Goal: Information Seeking & Learning: Find specific fact

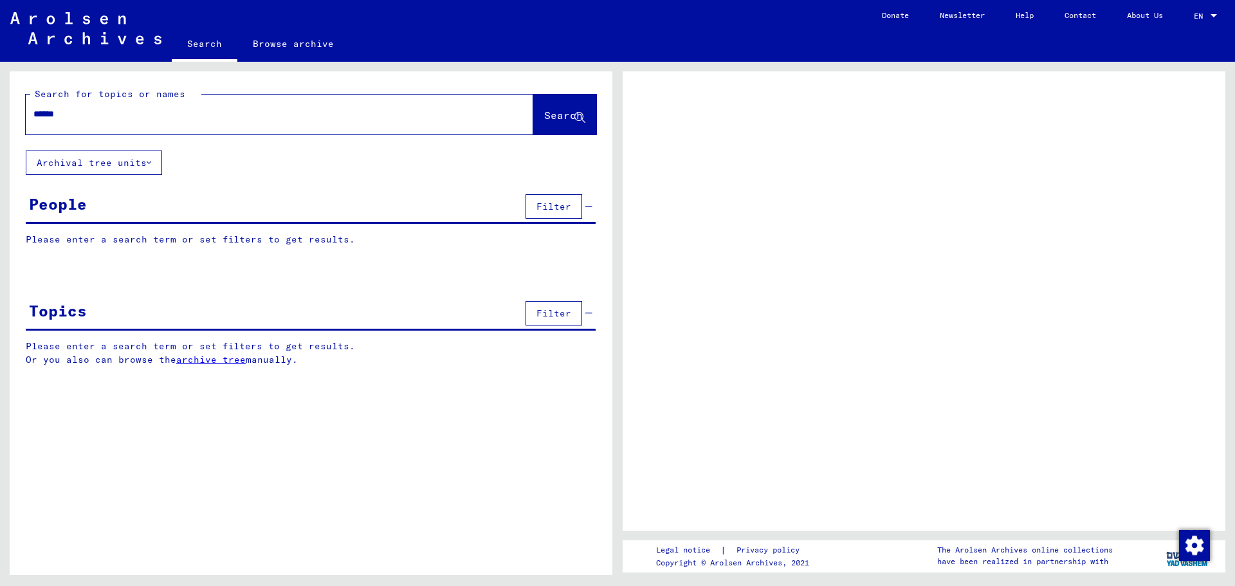
type input "*******"
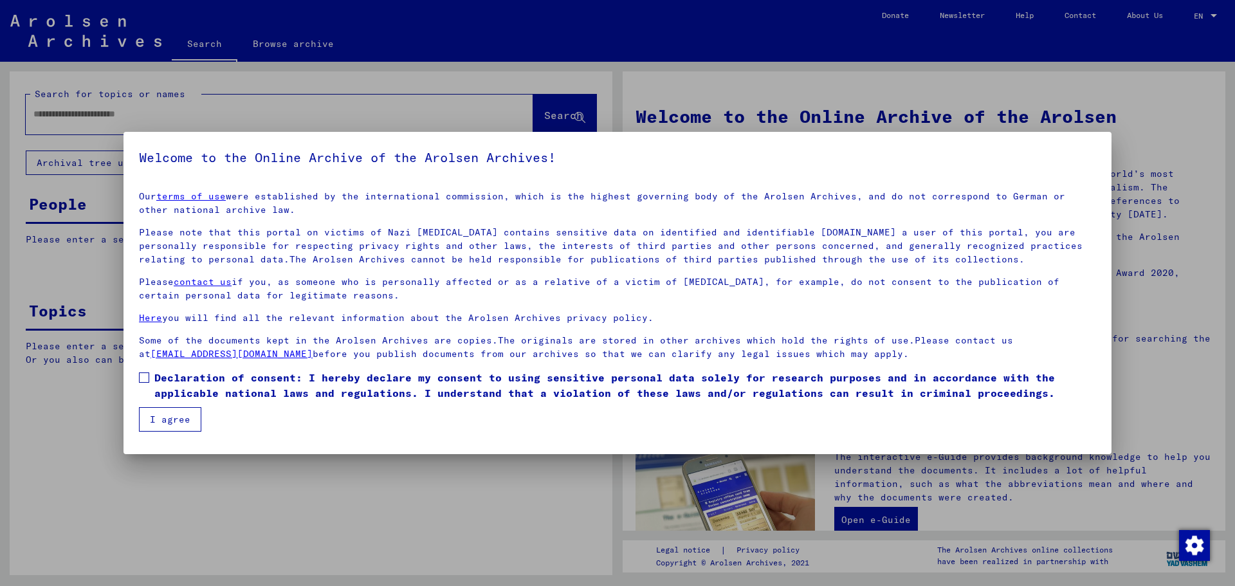
click at [145, 375] on span at bounding box center [144, 377] width 10 height 10
click at [188, 418] on button "I agree" at bounding box center [170, 419] width 62 height 24
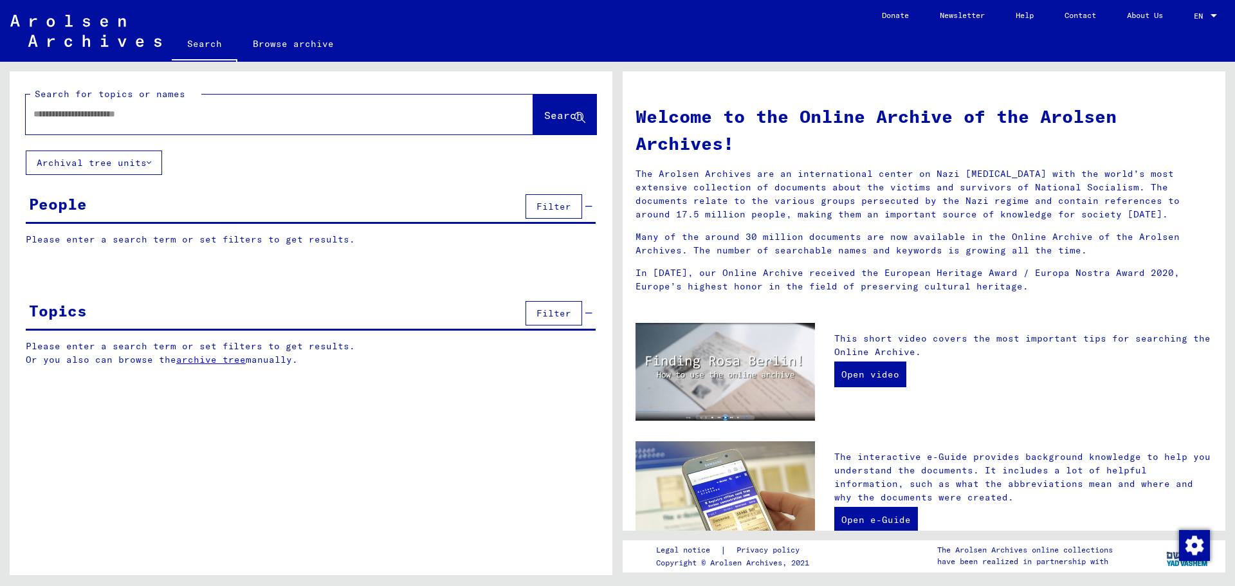
click at [71, 123] on div at bounding box center [260, 114] width 469 height 29
click at [76, 113] on input "text" at bounding box center [263, 114] width 461 height 14
click at [544, 111] on span "Search" at bounding box center [563, 115] width 39 height 13
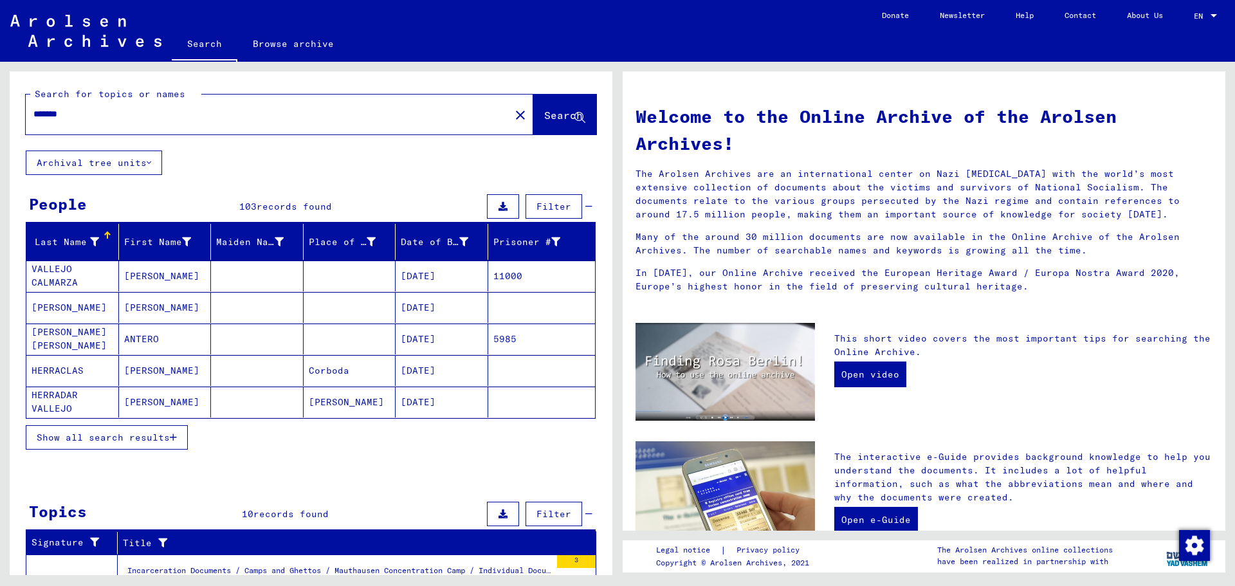
click at [99, 113] on input "*******" at bounding box center [263, 114] width 461 height 14
type input "**********"
click at [545, 112] on span "Search" at bounding box center [563, 115] width 39 height 13
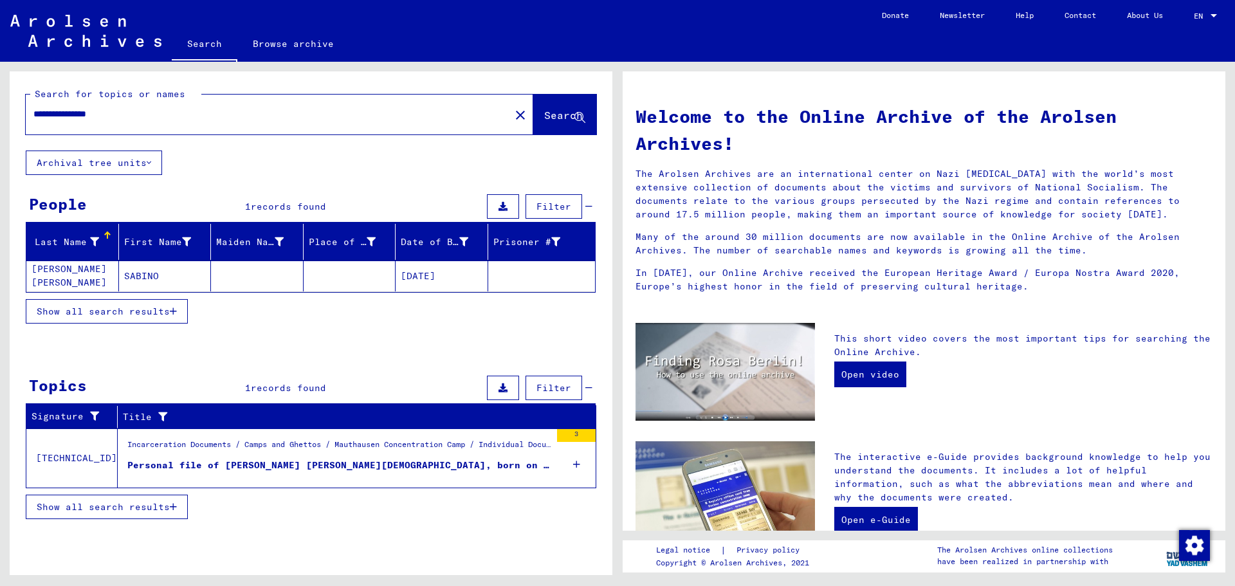
click at [337, 465] on div "Personal file of [PERSON_NAME] [PERSON_NAME][DEMOGRAPHIC_DATA], born on [DEMOGR…" at bounding box center [338, 465] width 423 height 14
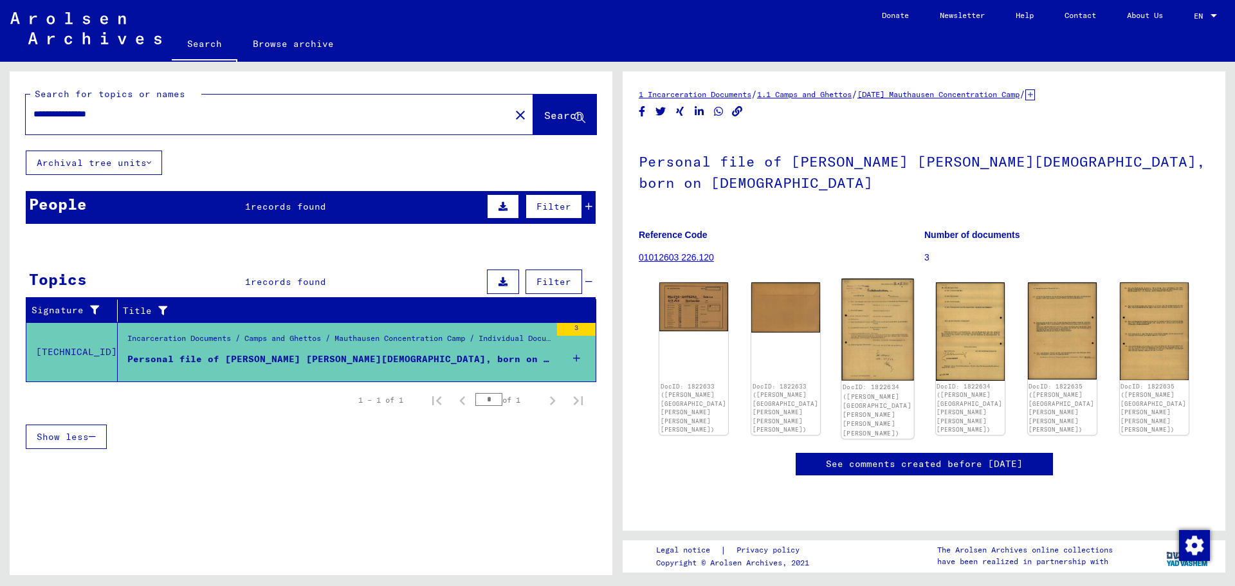
click at [863, 314] on img at bounding box center [878, 329] width 73 height 102
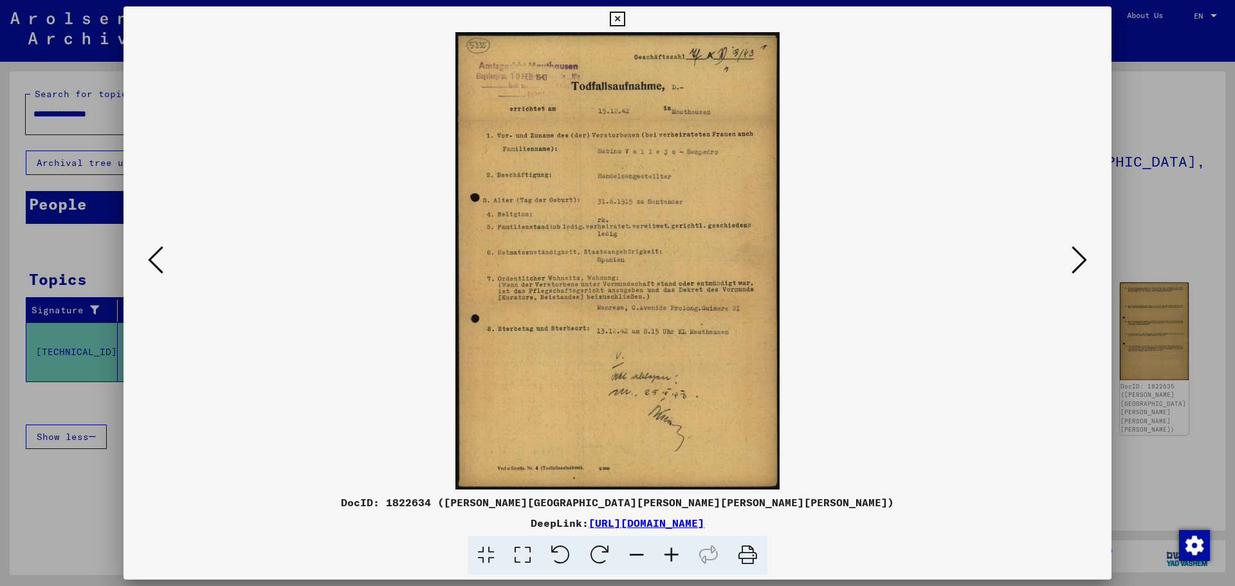
click at [1087, 261] on button at bounding box center [1078, 260] width 23 height 37
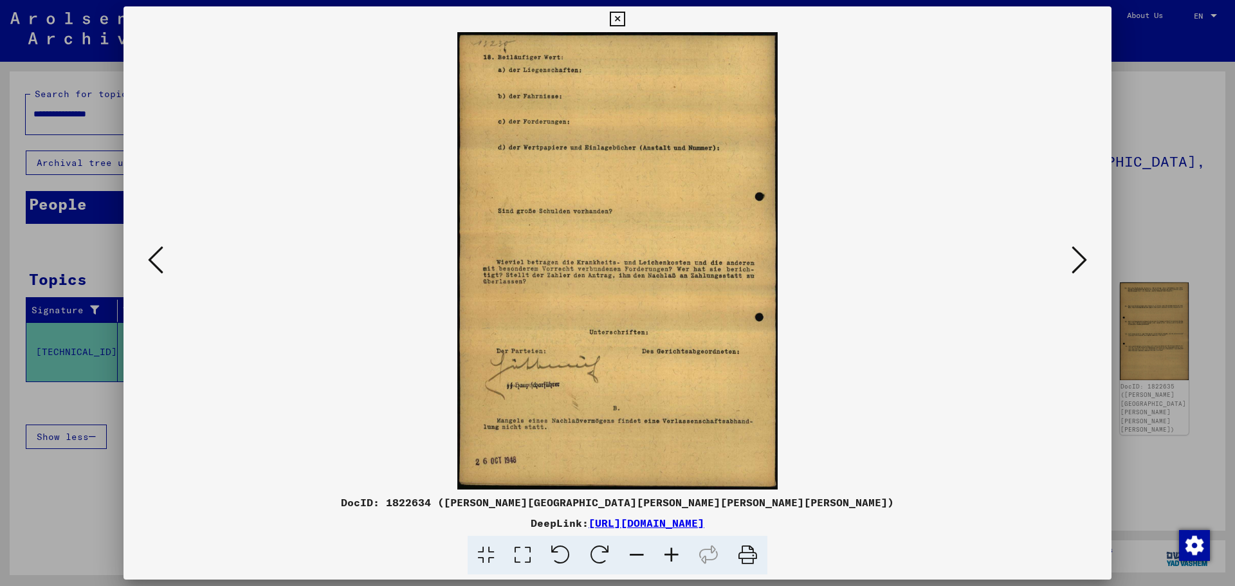
click at [1086, 261] on icon at bounding box center [1078, 259] width 15 height 31
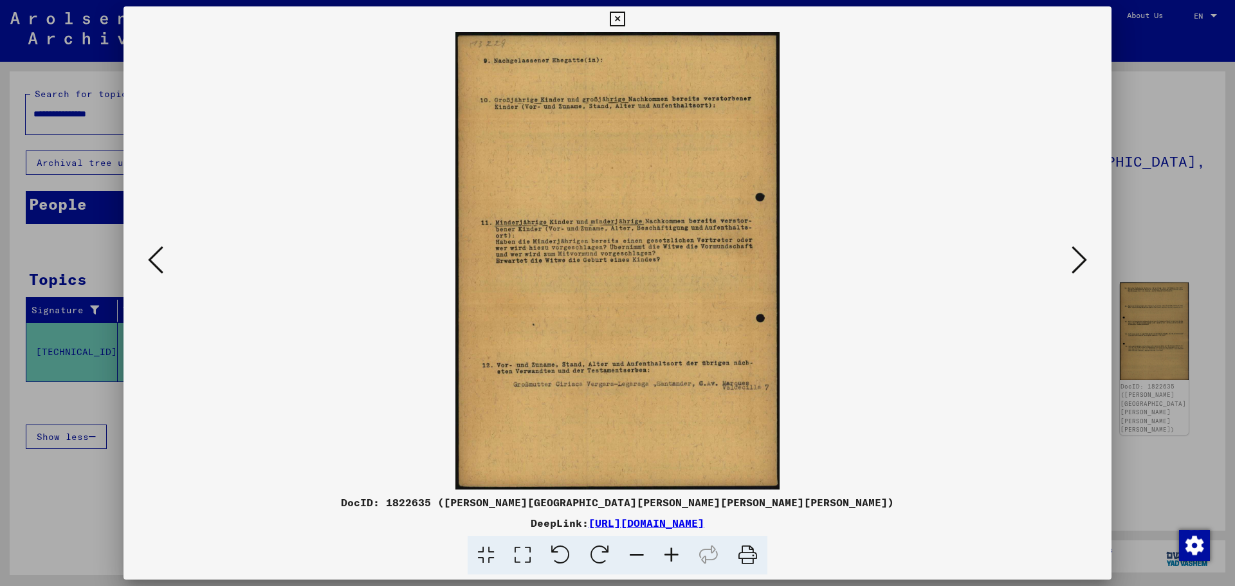
click at [1086, 261] on icon at bounding box center [1078, 259] width 15 height 31
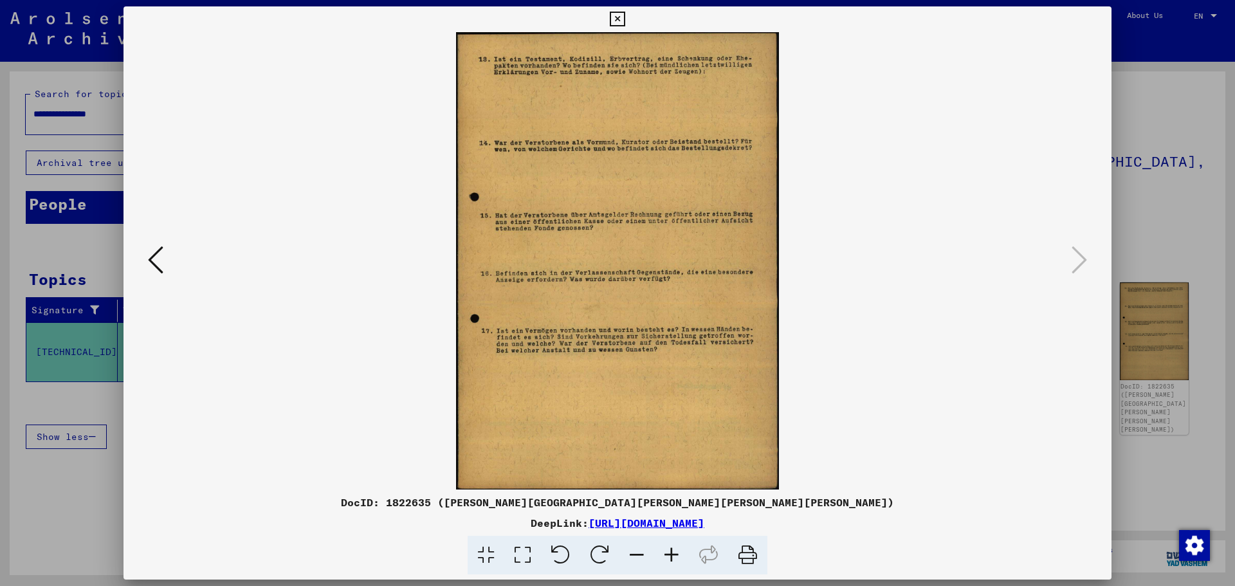
click at [146, 257] on button at bounding box center [155, 260] width 23 height 37
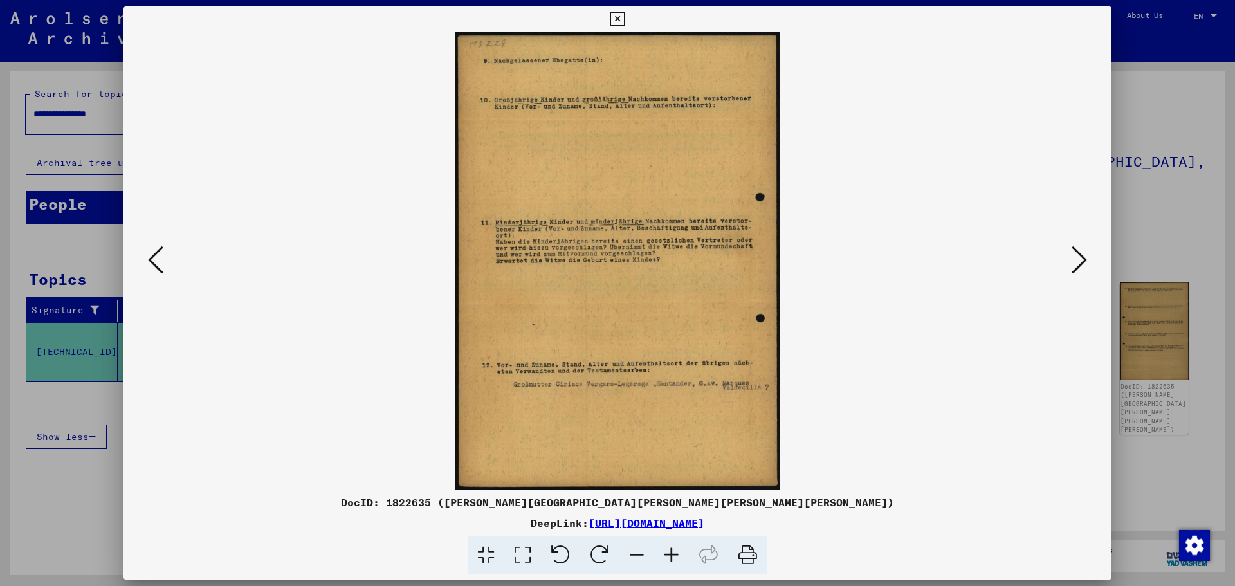
click at [146, 257] on button at bounding box center [155, 260] width 23 height 37
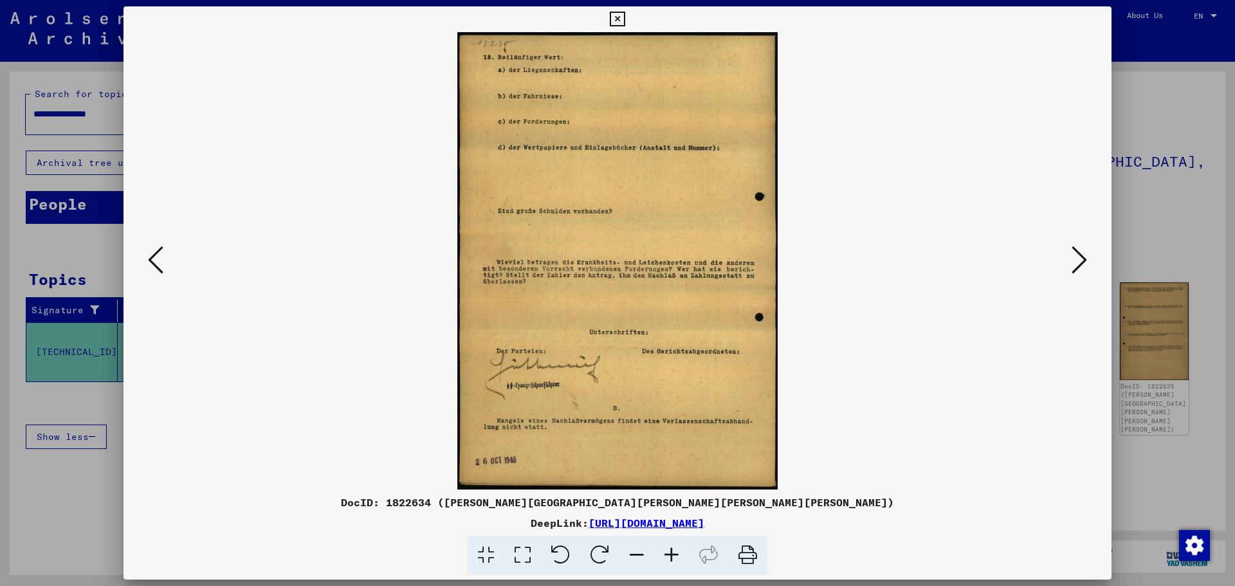
click at [146, 257] on button at bounding box center [155, 260] width 23 height 37
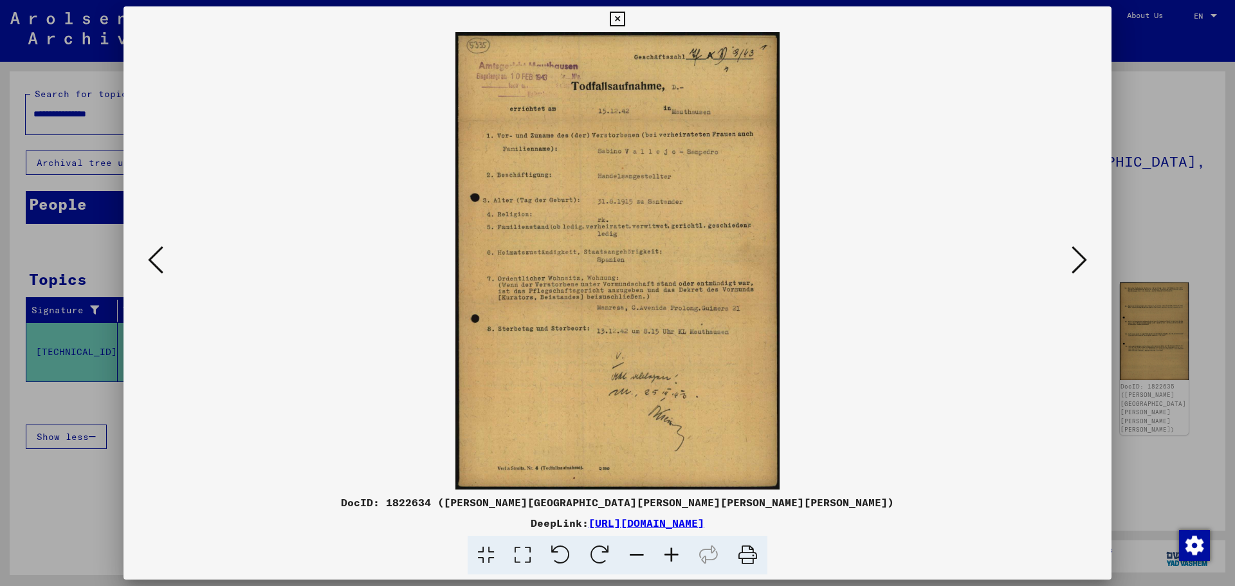
click at [529, 302] on img at bounding box center [617, 260] width 900 height 457
click at [482, 548] on icon at bounding box center [485, 555] width 37 height 39
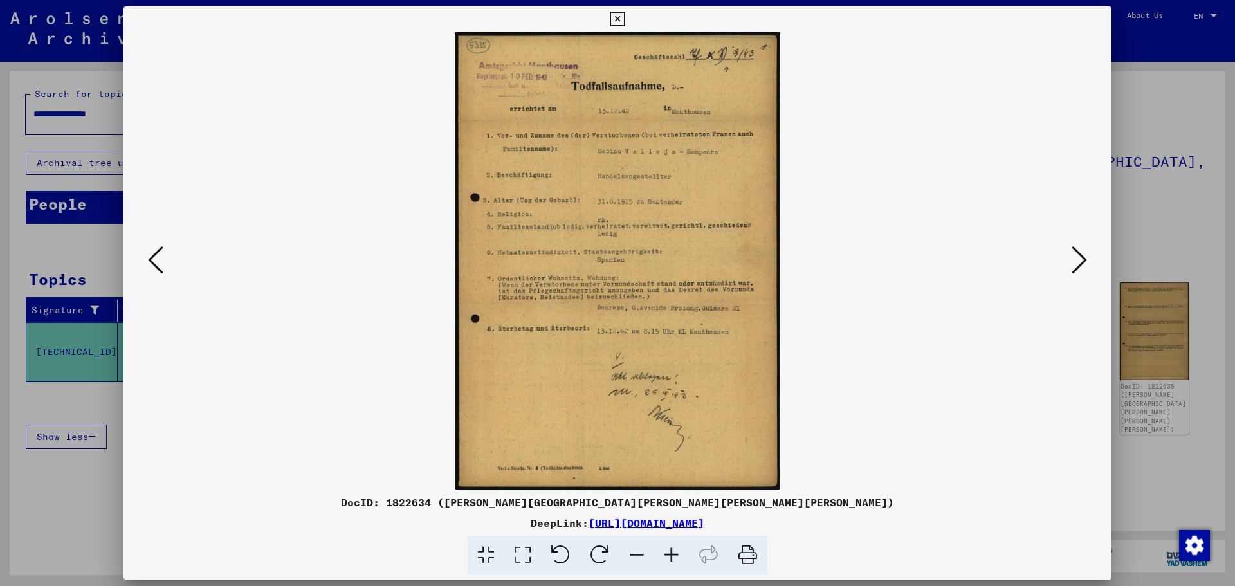
click at [482, 544] on icon at bounding box center [485, 555] width 37 height 39
click at [630, 450] on img at bounding box center [617, 260] width 900 height 457
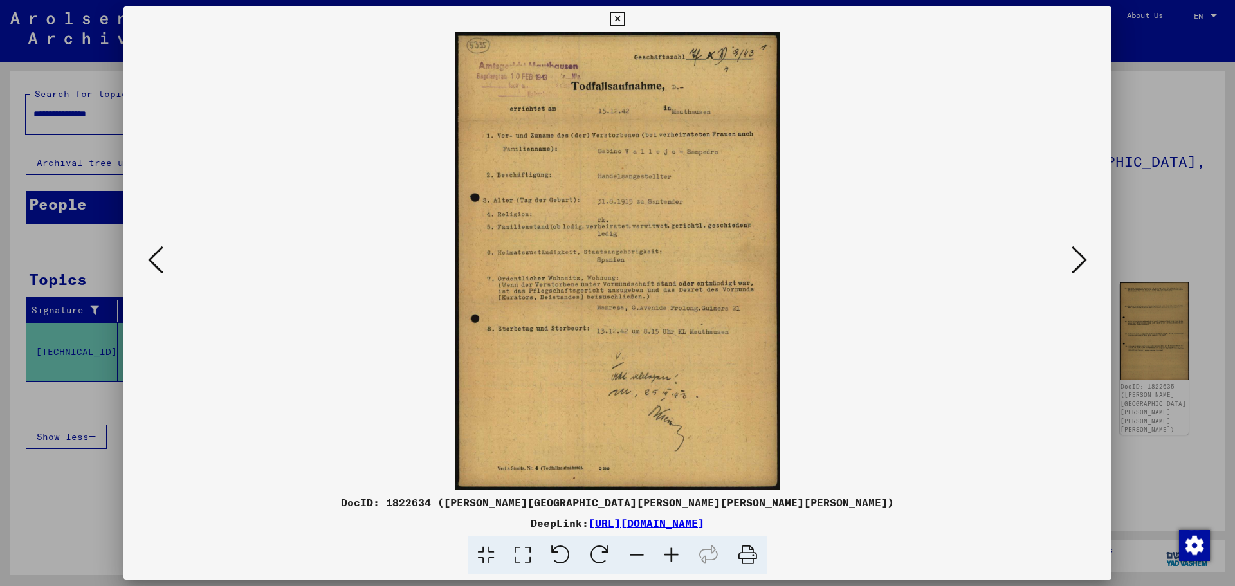
click at [630, 450] on img at bounding box center [617, 260] width 900 height 457
click at [1165, 39] on div at bounding box center [617, 293] width 1235 height 586
